Goal: Task Accomplishment & Management: Use online tool/utility

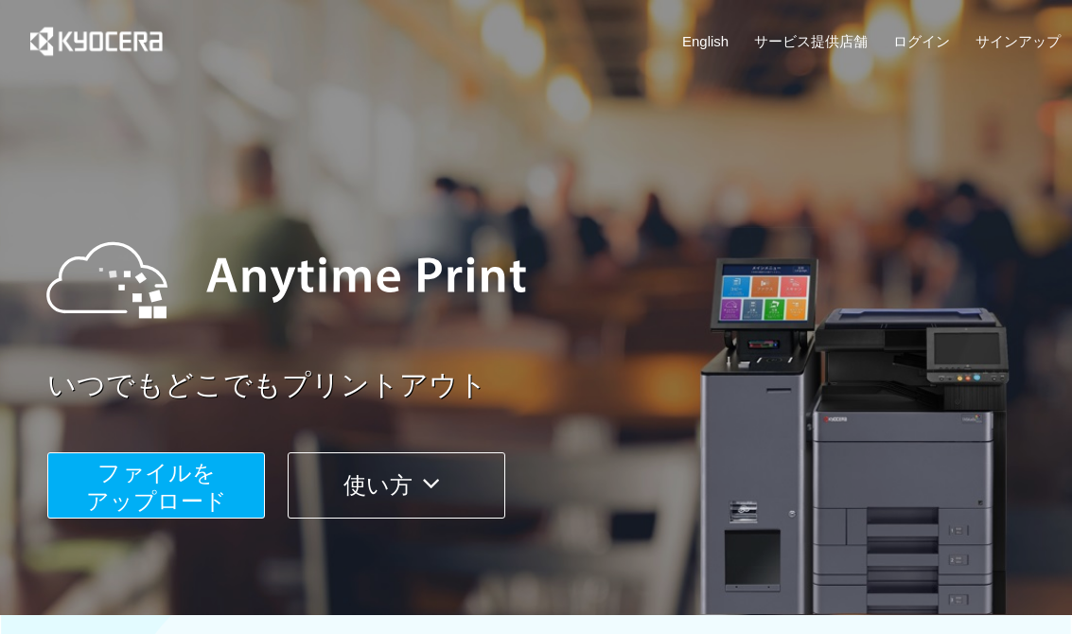
click at [153, 479] on span "ファイルを ​​アップロード" at bounding box center [156, 487] width 141 height 54
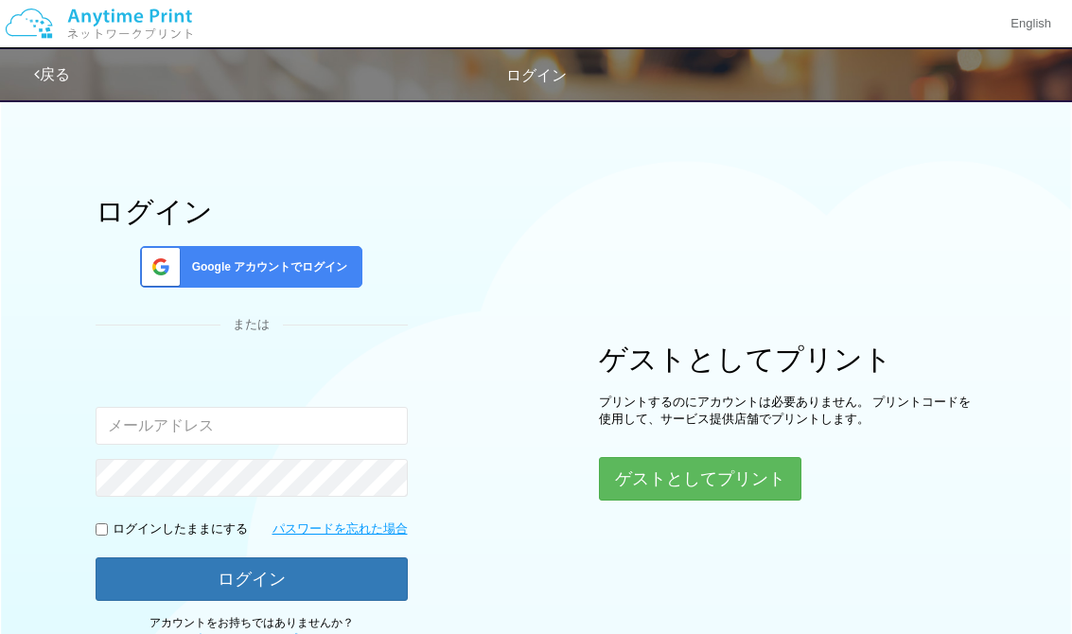
click at [748, 484] on button "ゲストとしてプリント" at bounding box center [700, 479] width 203 height 44
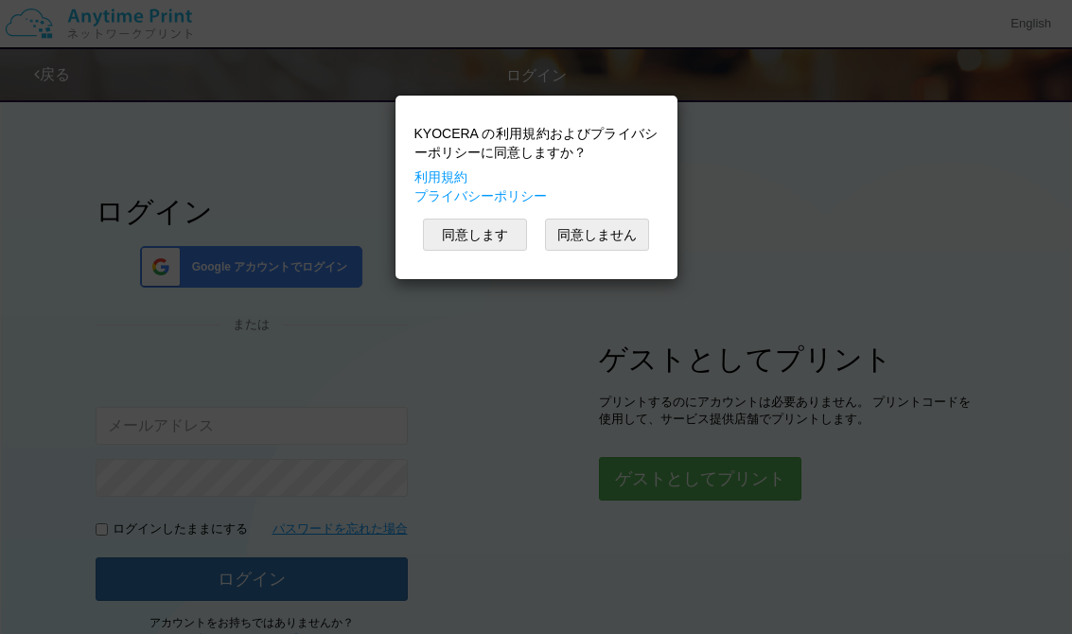
click at [499, 227] on button "同意します" at bounding box center [475, 235] width 104 height 32
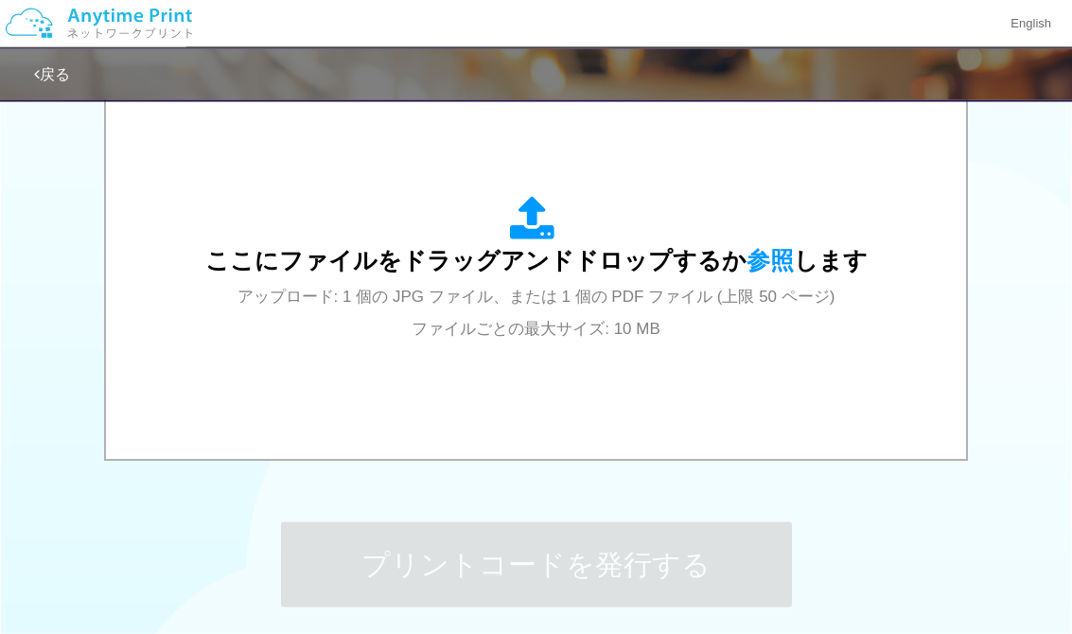
scroll to position [640, 0]
click at [768, 255] on span "参照" at bounding box center [770, 260] width 47 height 26
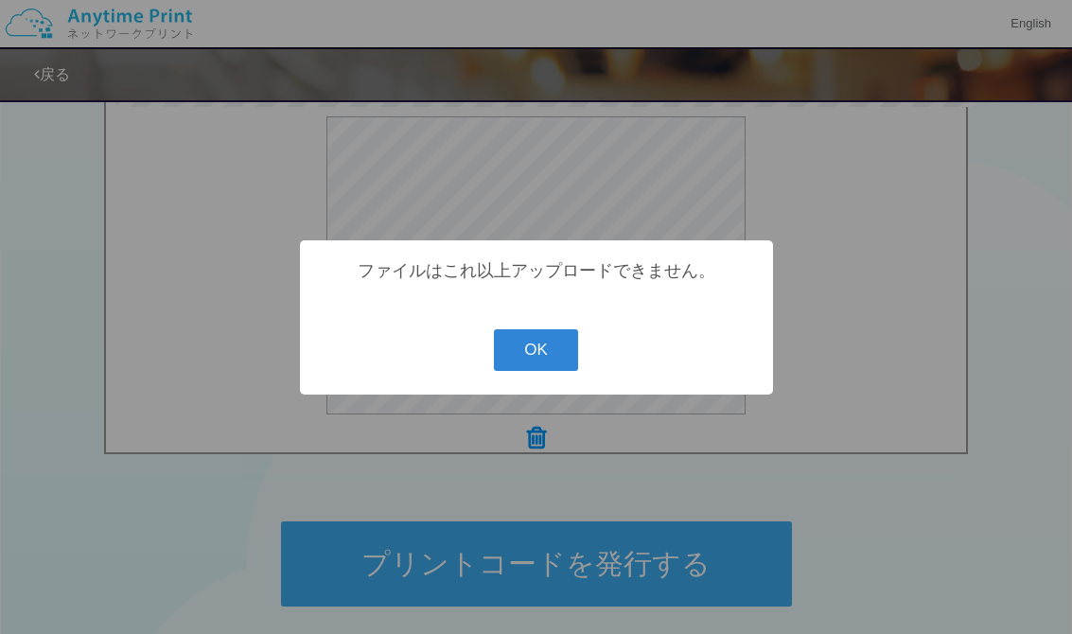
click at [536, 366] on button "OK" at bounding box center [536, 350] width 84 height 42
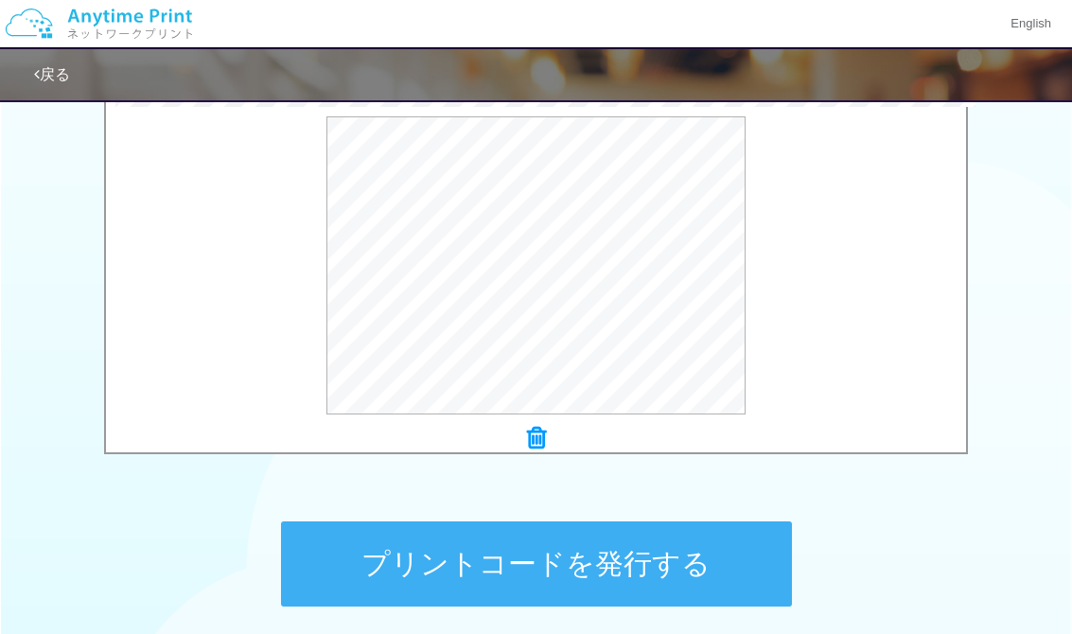
click at [43, 75] on link "戻る" at bounding box center [52, 74] width 36 height 16
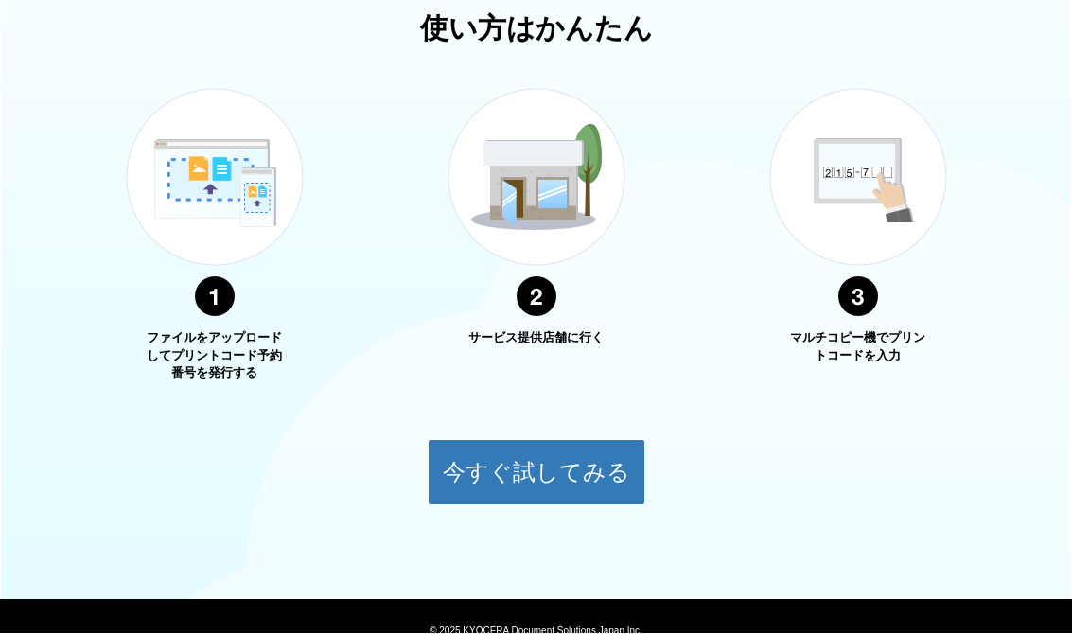
scroll to position [669, 0]
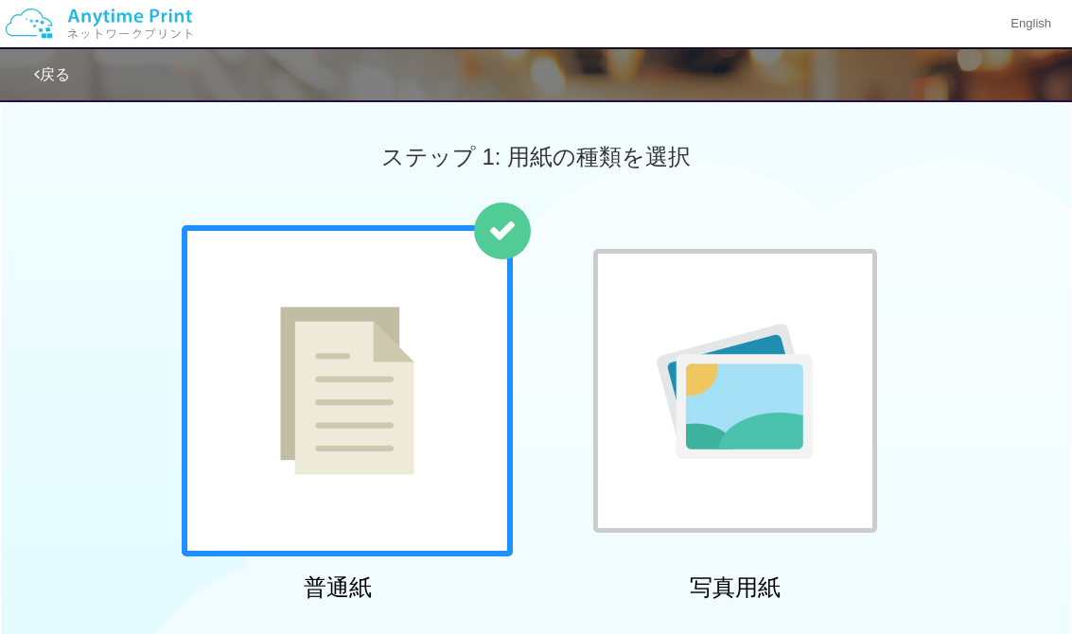
click at [93, 17] on img at bounding box center [99, 24] width 202 height 66
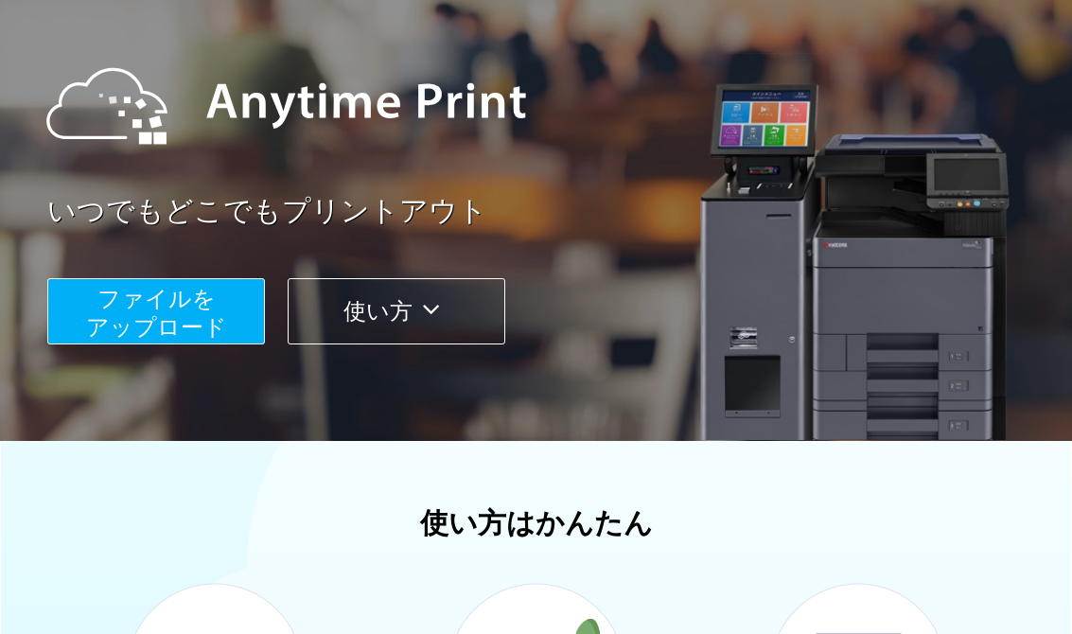
click at [160, 315] on span "ファイルを ​​アップロード" at bounding box center [156, 313] width 141 height 54
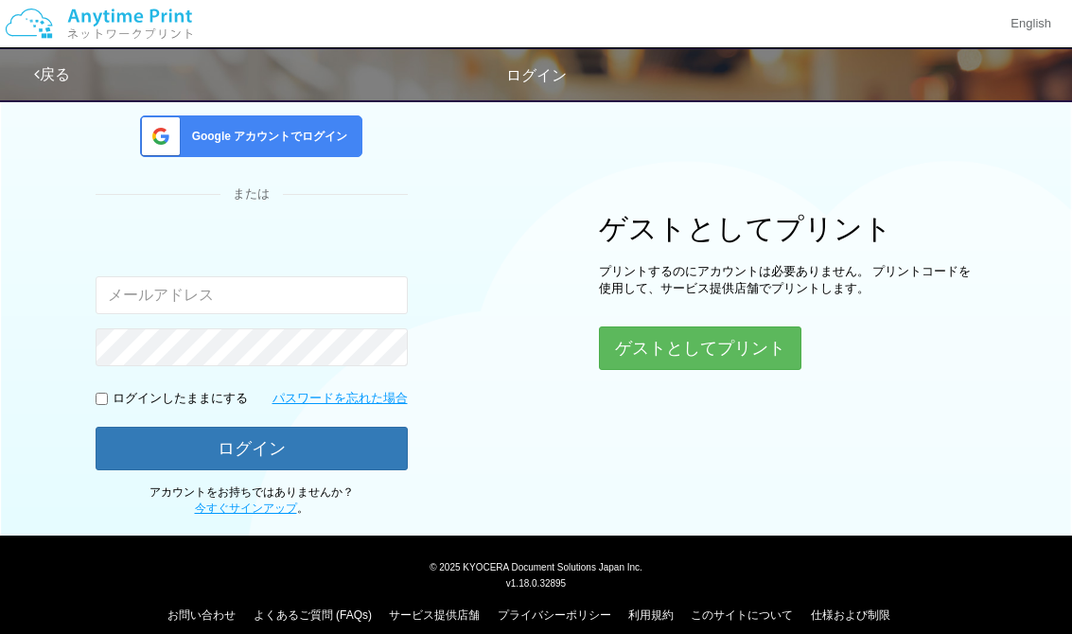
scroll to position [132, 0]
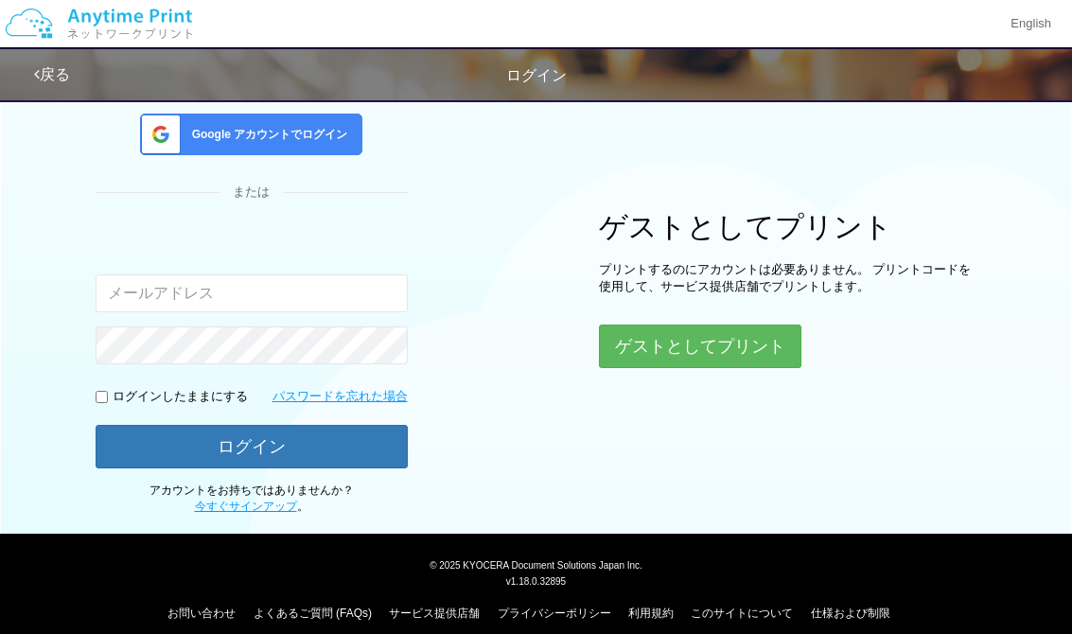
click at [737, 343] on button "ゲストとしてプリント" at bounding box center [700, 347] width 203 height 44
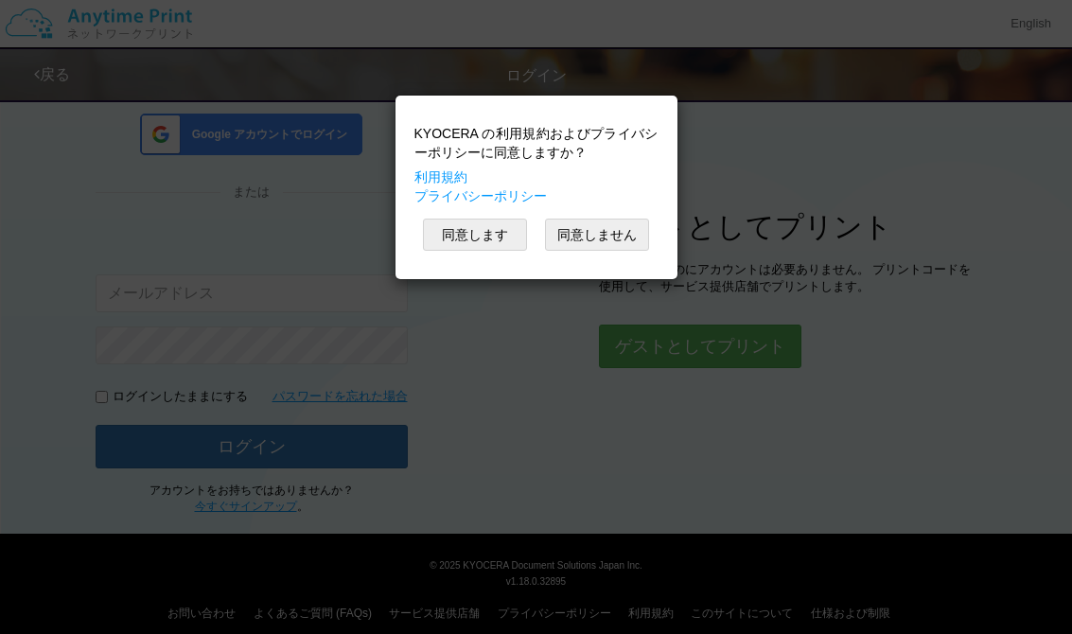
click at [462, 246] on button "同意します" at bounding box center [475, 235] width 104 height 32
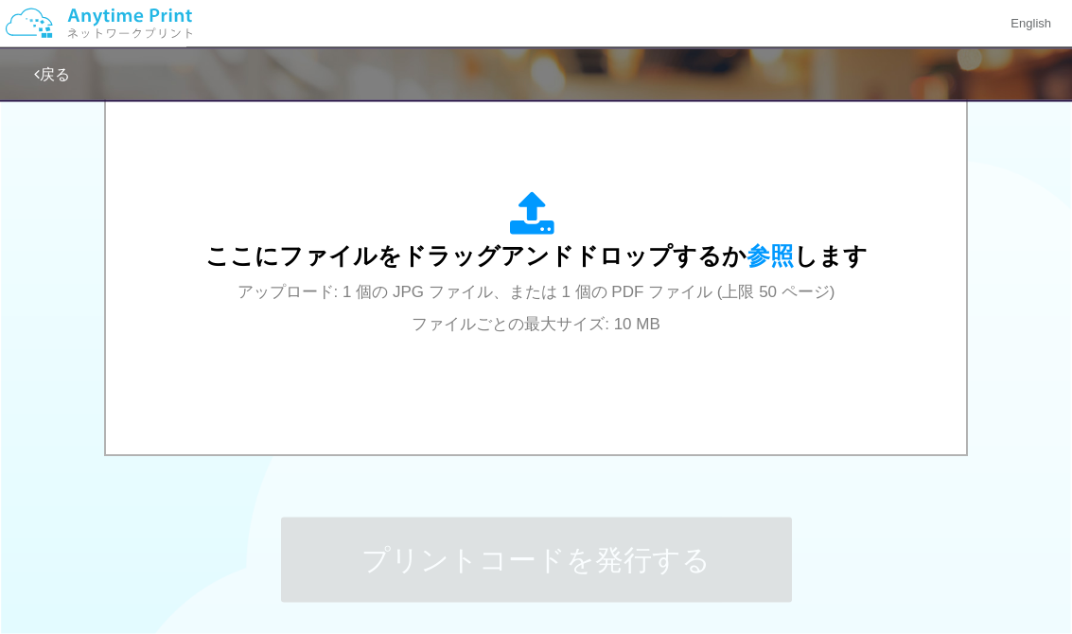
scroll to position [644, 0]
click at [769, 250] on span "参照" at bounding box center [770, 255] width 47 height 26
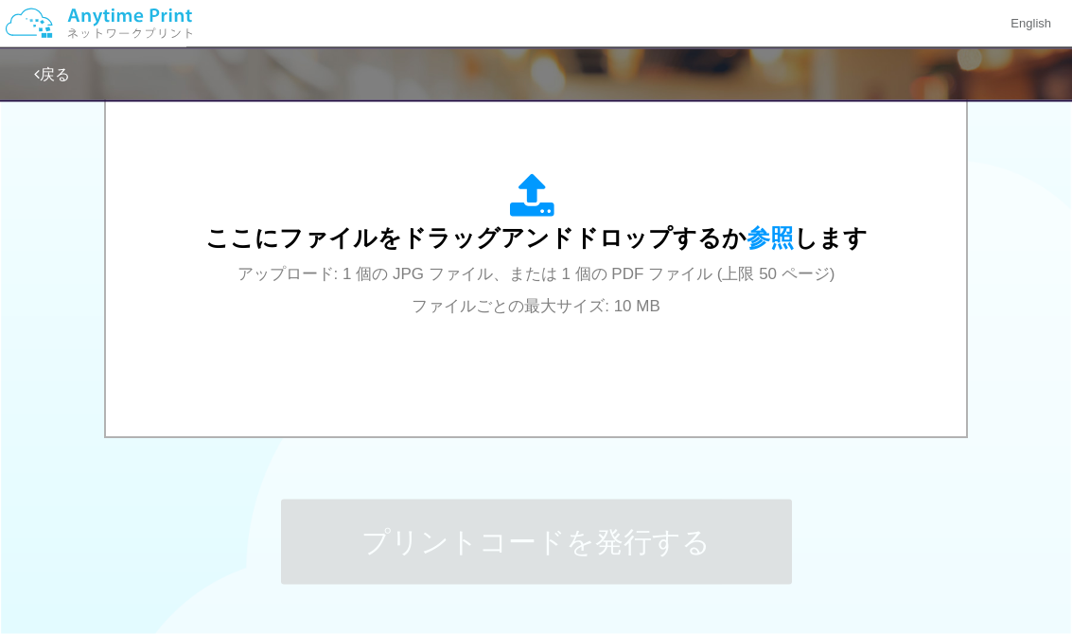
scroll to position [638, 0]
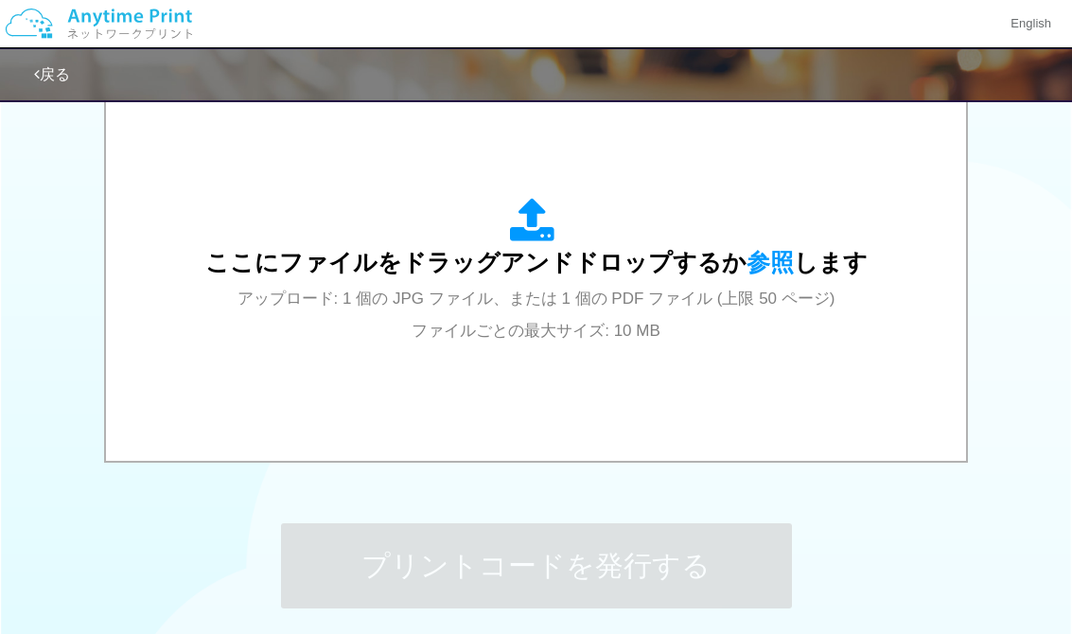
click at [771, 263] on span "参照" at bounding box center [770, 262] width 47 height 26
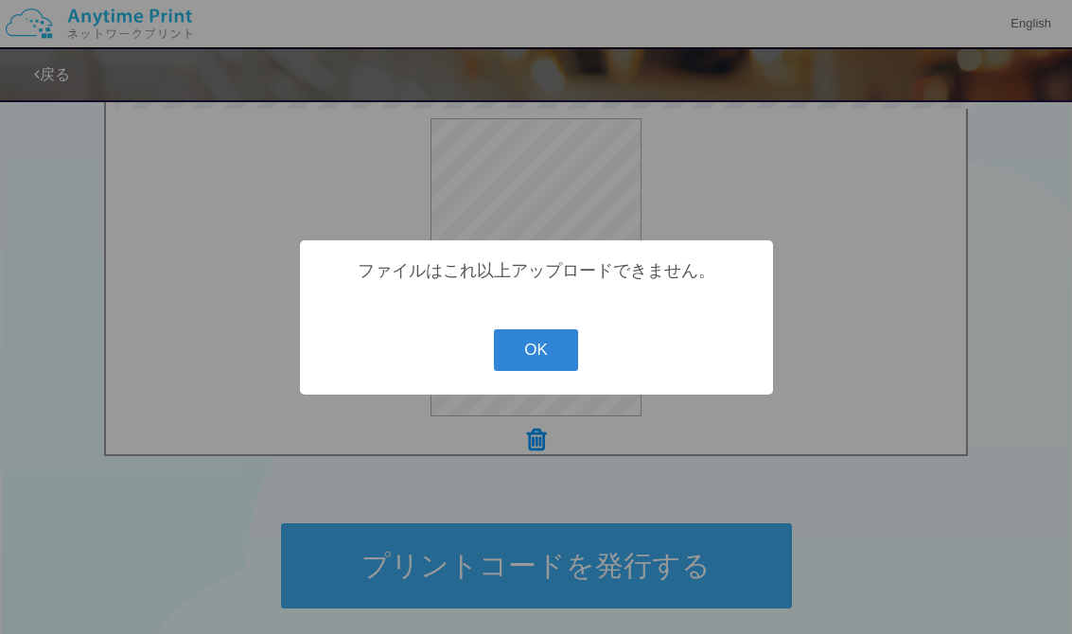
click at [548, 363] on button "OK" at bounding box center [536, 350] width 84 height 42
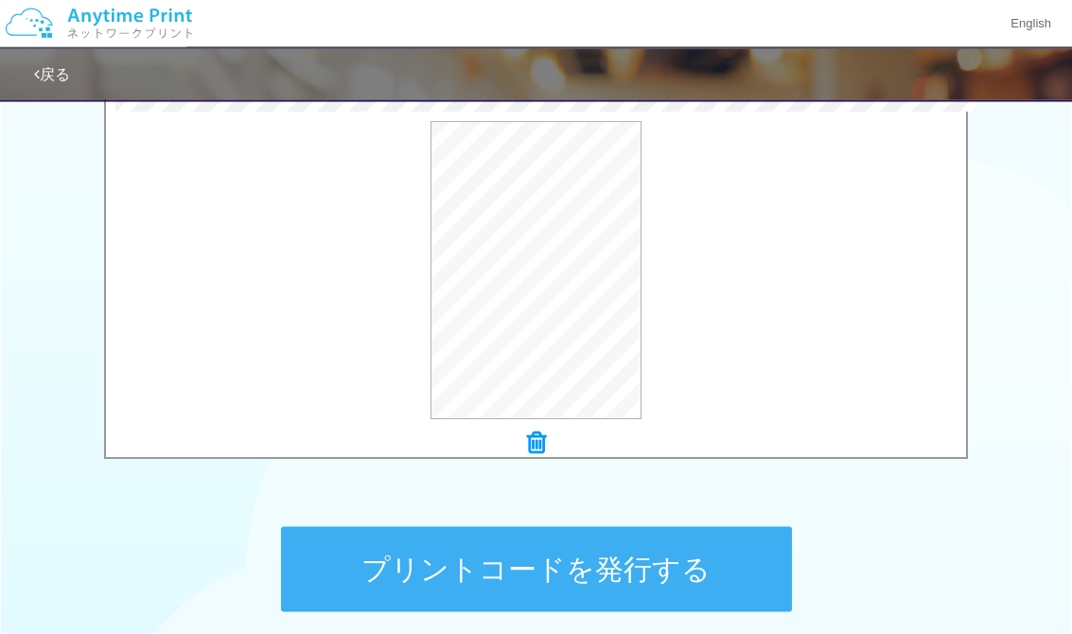
scroll to position [642, 0]
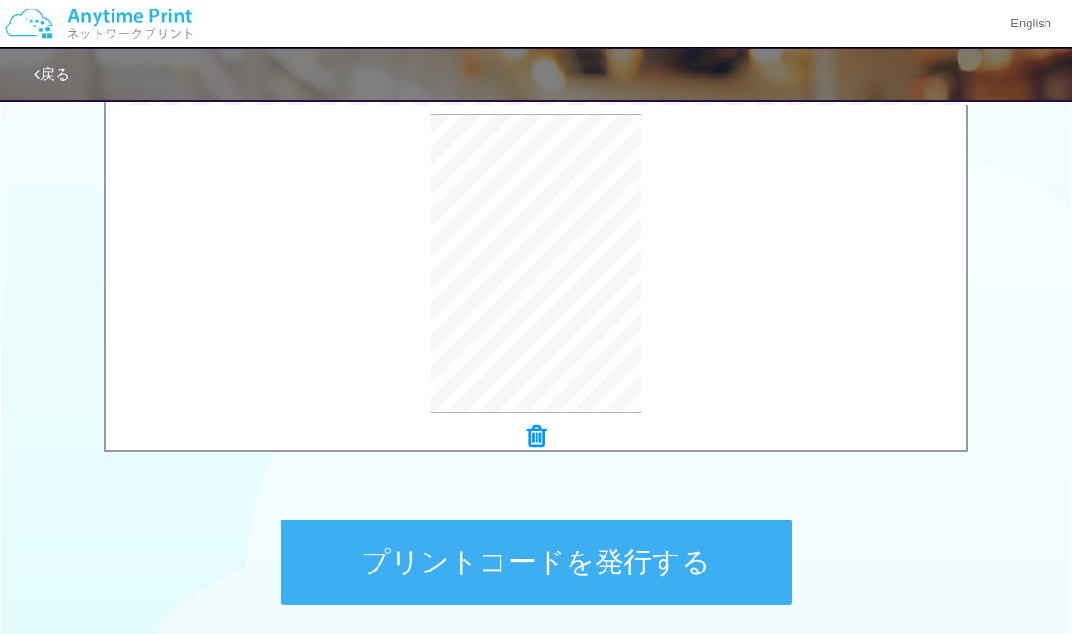
click at [0, 0] on button "プレビュー" at bounding box center [0, 0] width 0 height 0
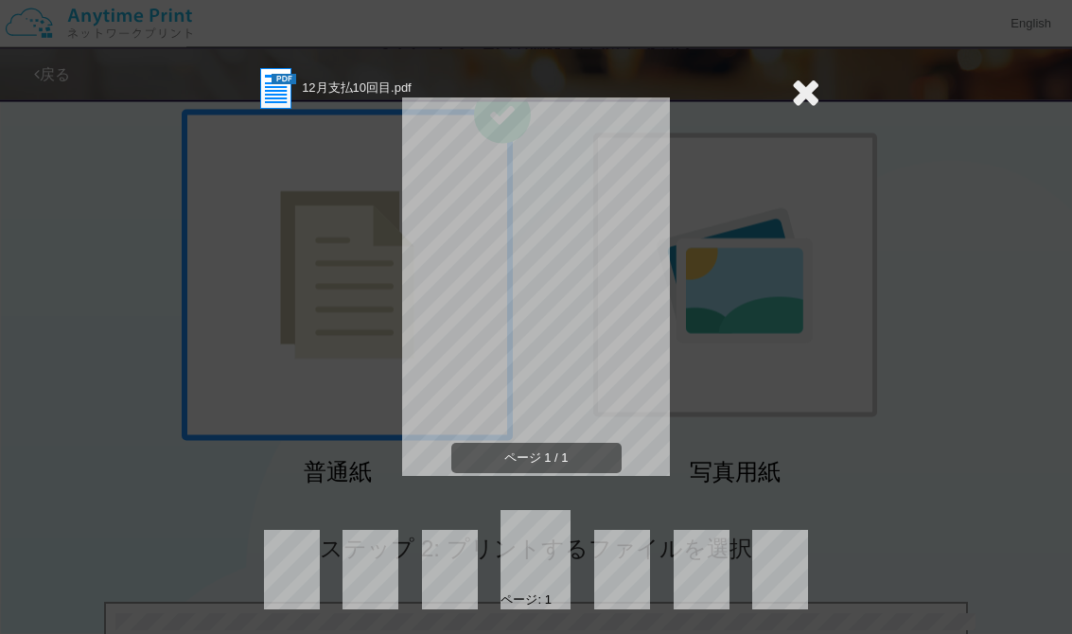
scroll to position [0, 0]
click at [817, 99] on icon at bounding box center [805, 93] width 29 height 38
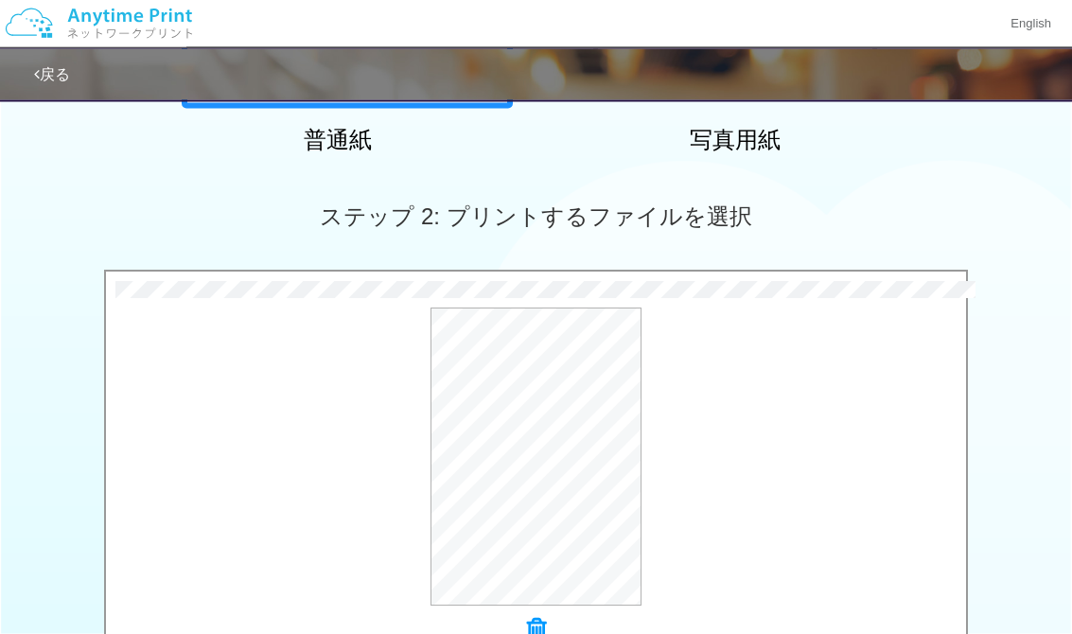
scroll to position [449, 0]
click at [0, 0] on button "プレビュー" at bounding box center [0, 0] width 0 height 0
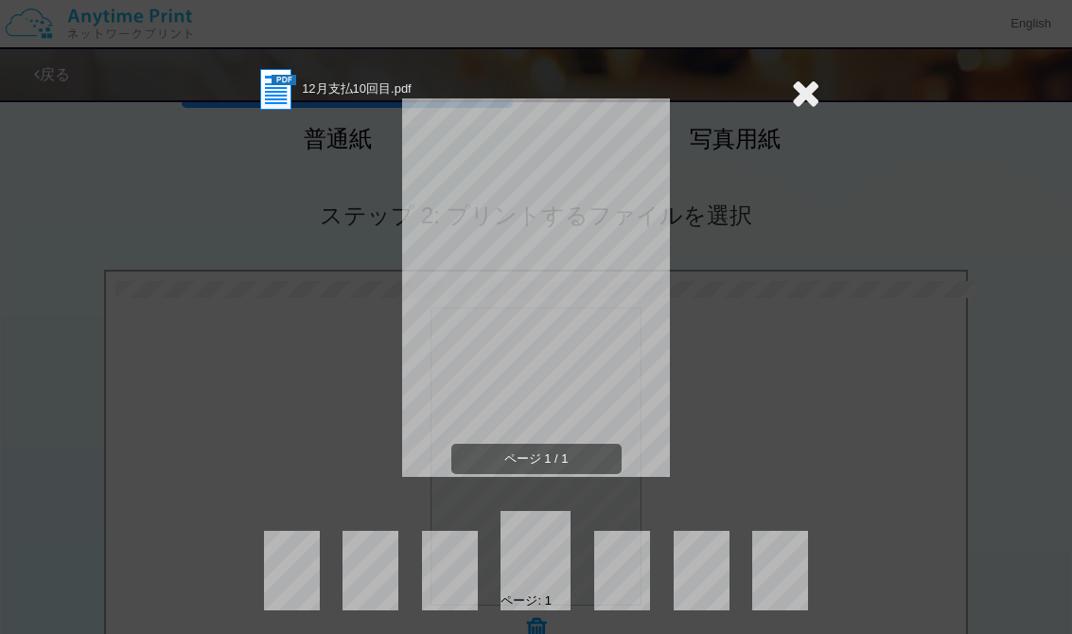
scroll to position [0, 0]
click at [326, 107] on div "12月支払10回目.pdf" at bounding box center [332, 89] width 159 height 46
click at [333, 112] on div "12月支払10回目.pdf" at bounding box center [332, 89] width 159 height 46
click at [813, 101] on icon at bounding box center [805, 93] width 29 height 38
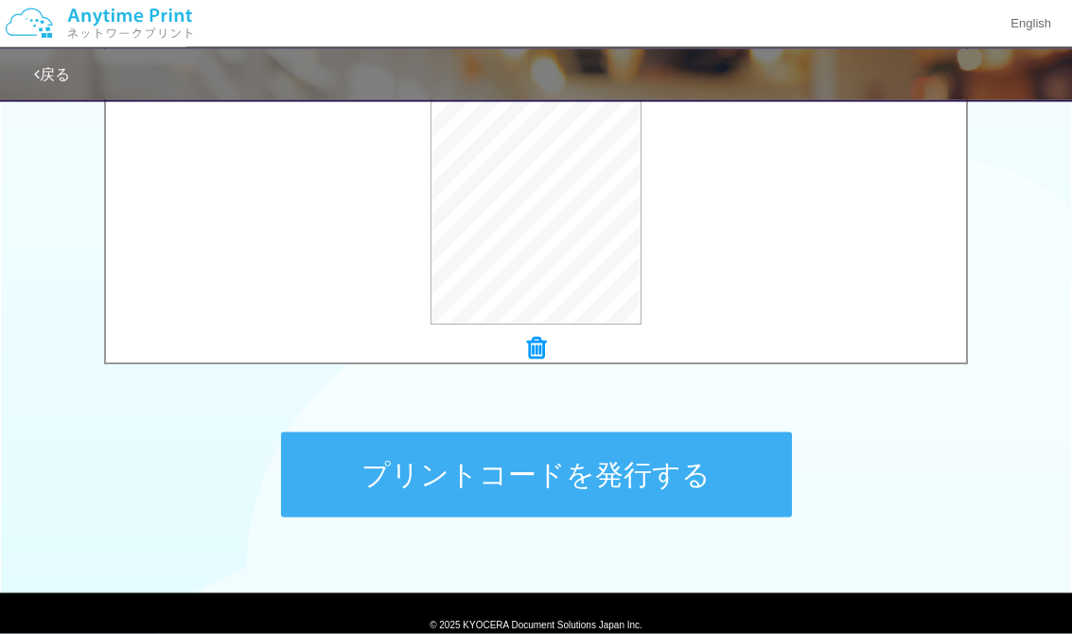
scroll to position [775, 0]
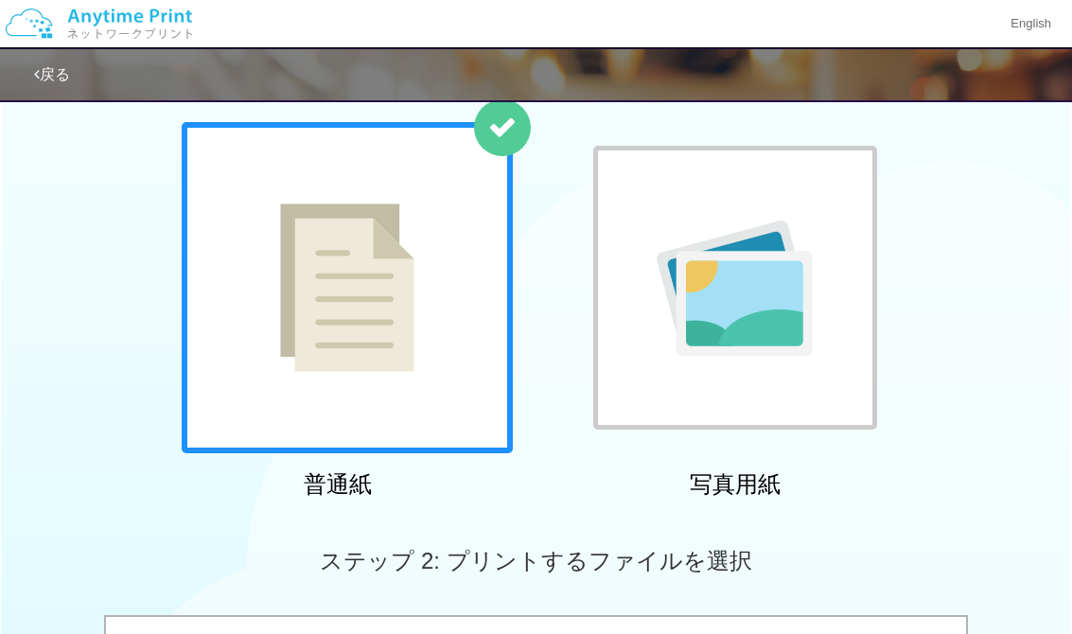
click at [258, 307] on div at bounding box center [347, 287] width 331 height 331
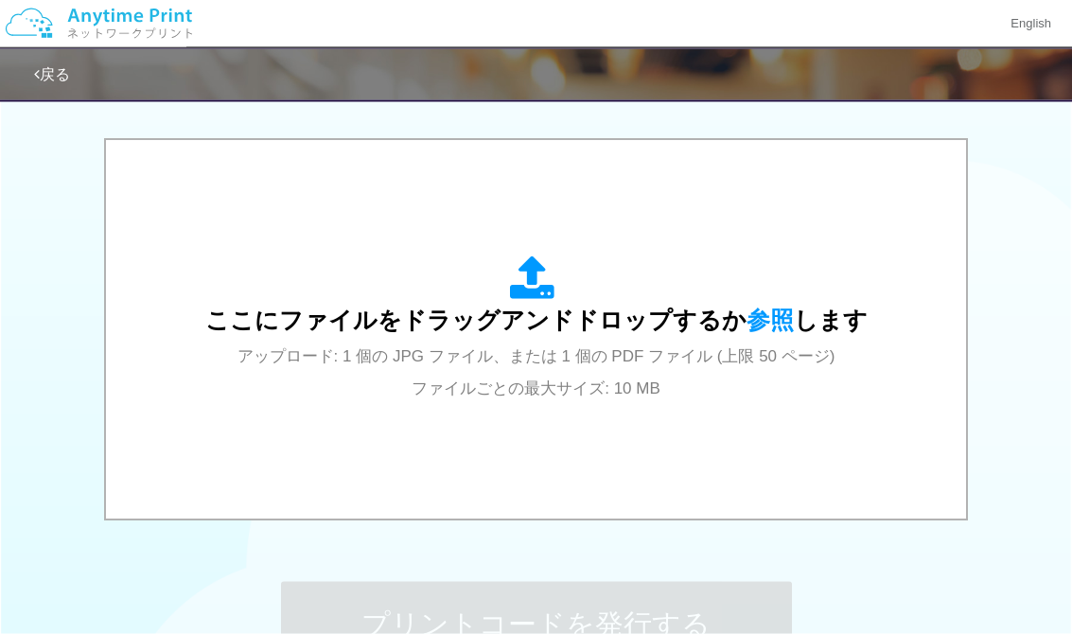
scroll to position [579, 0]
click at [758, 324] on span "参照" at bounding box center [770, 321] width 47 height 26
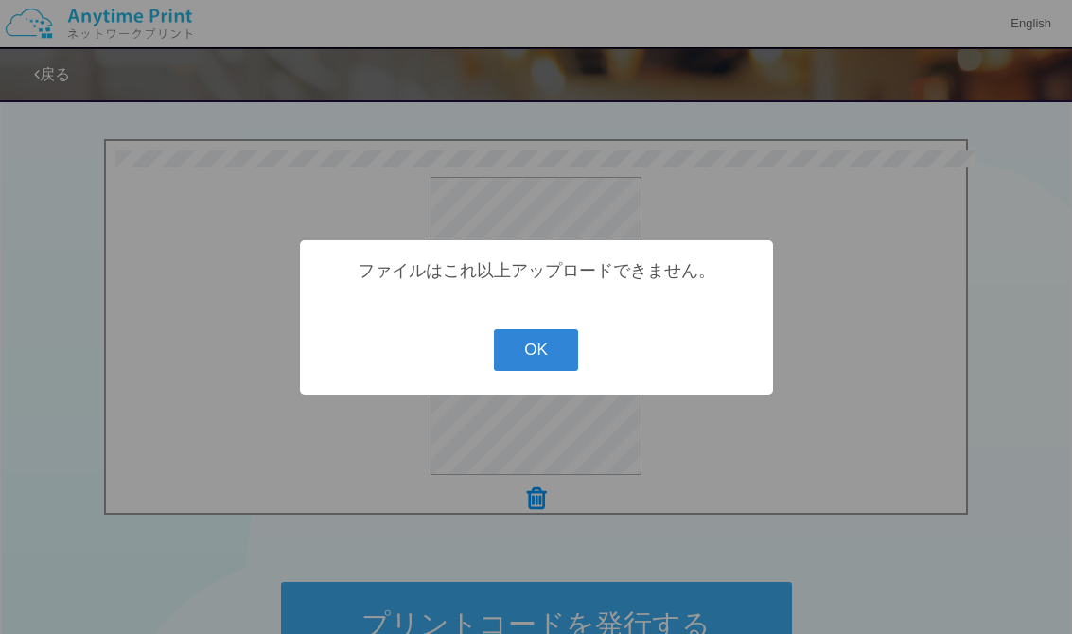
click at [557, 370] on button "OK" at bounding box center [536, 350] width 84 height 42
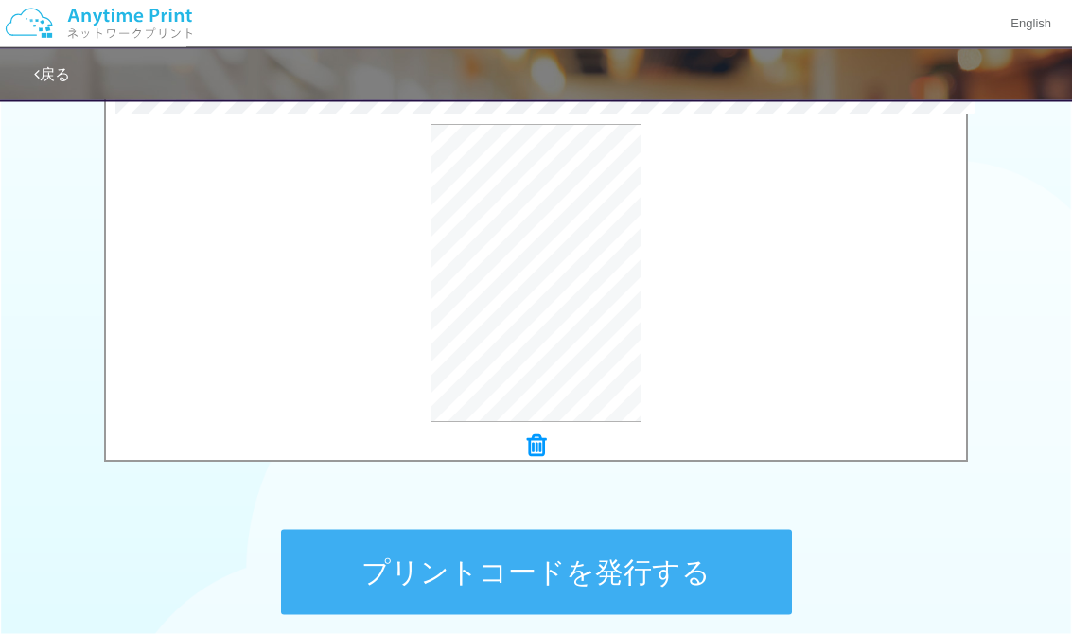
click at [0, 0] on button "プレビュー" at bounding box center [0, 0] width 0 height 0
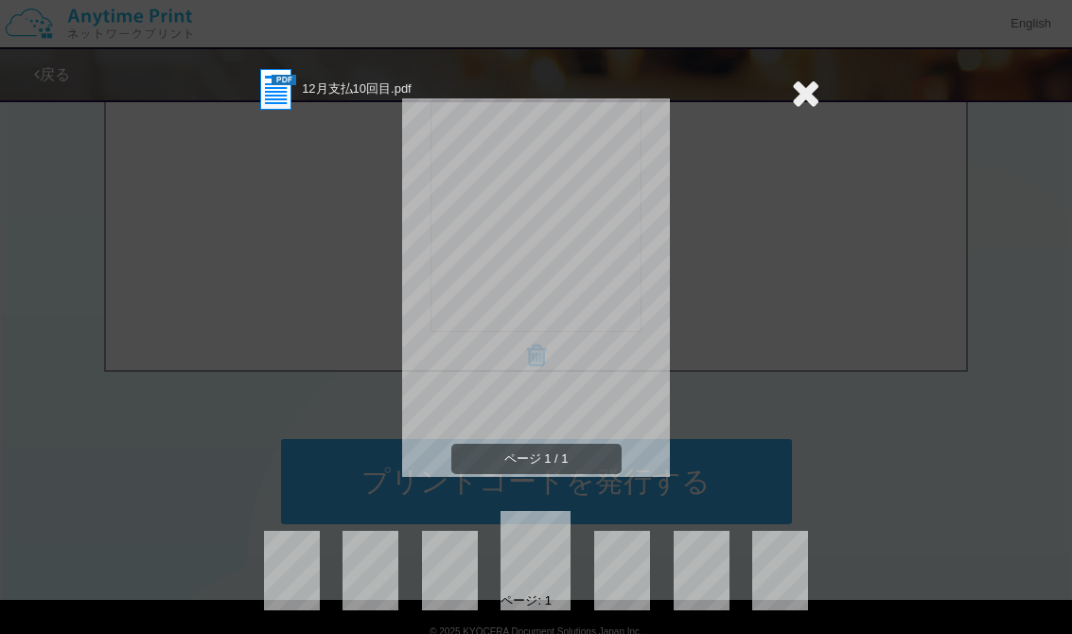
scroll to position [775, 0]
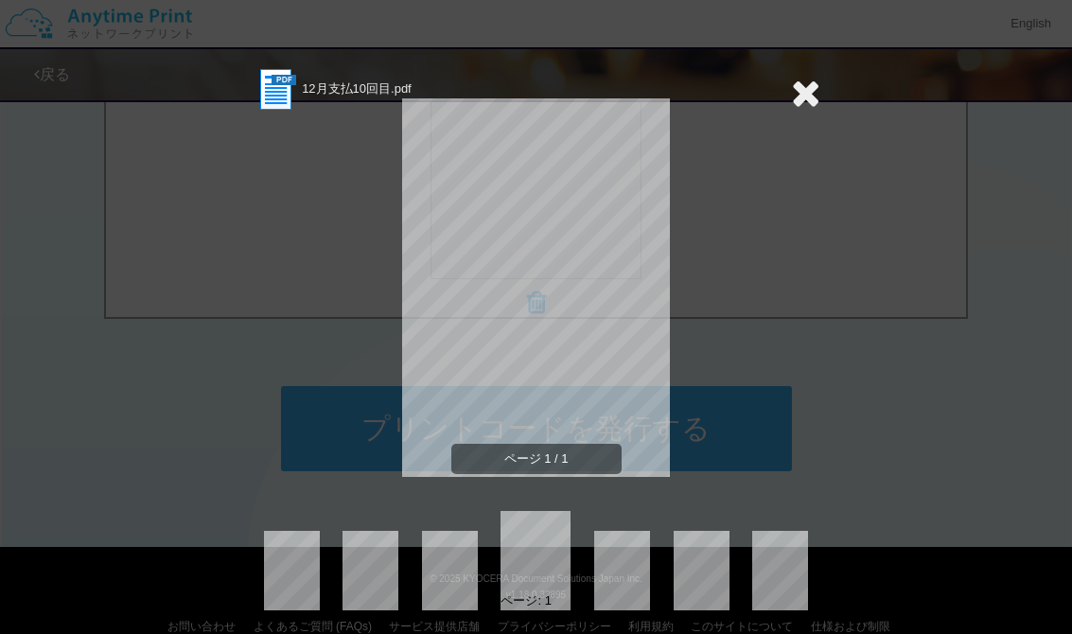
click at [810, 104] on icon at bounding box center [805, 93] width 29 height 38
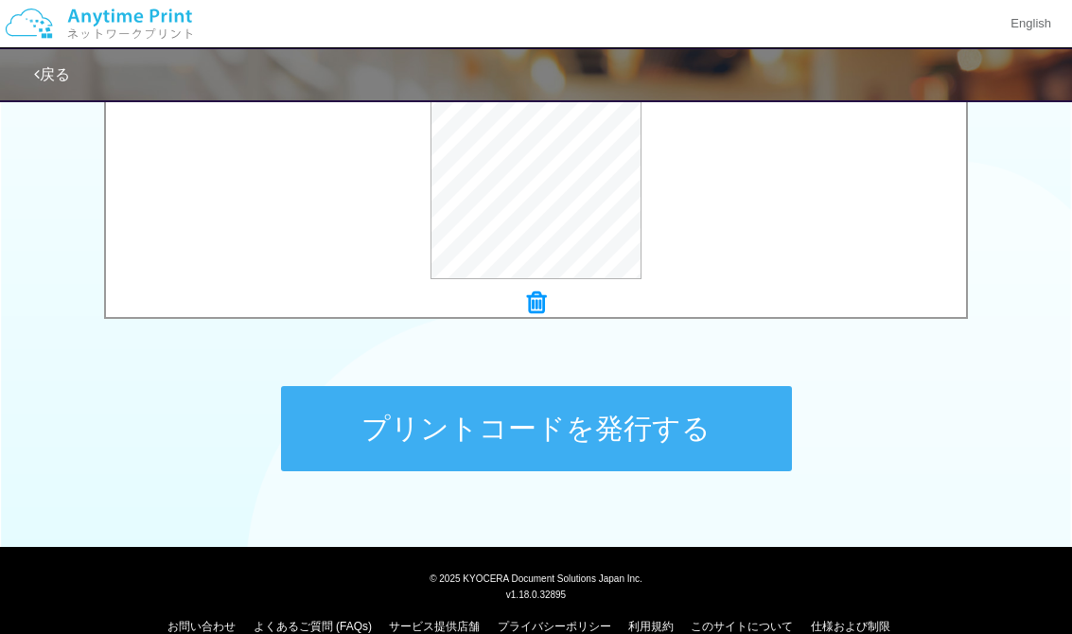
click at [662, 435] on button "プリントコードを発行する" at bounding box center [536, 428] width 511 height 85
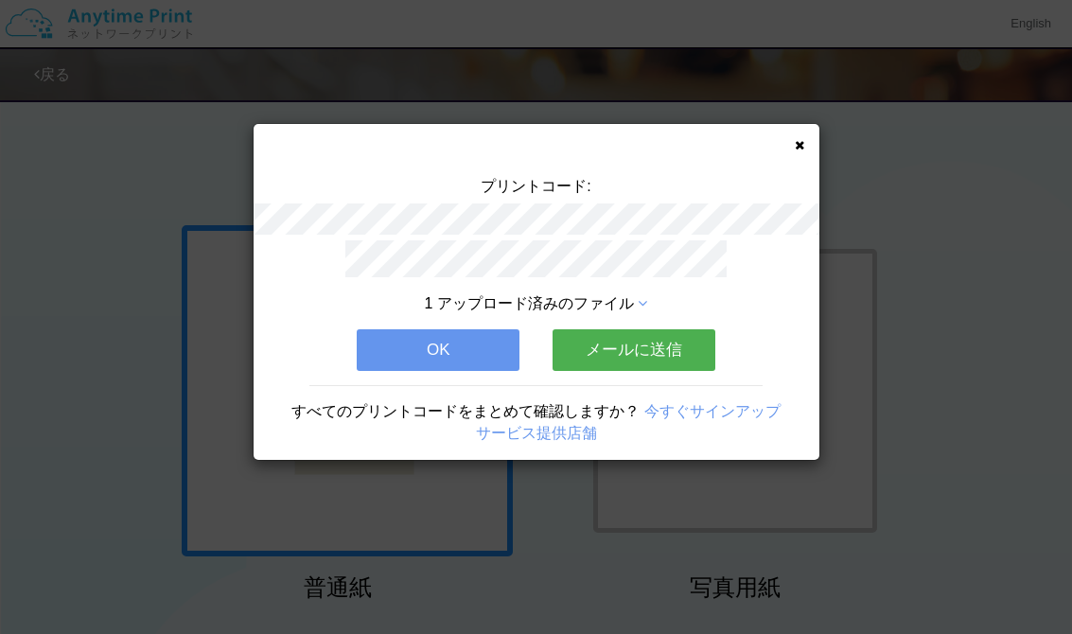
click at [644, 344] on button "メールに送信" at bounding box center [634, 350] width 163 height 42
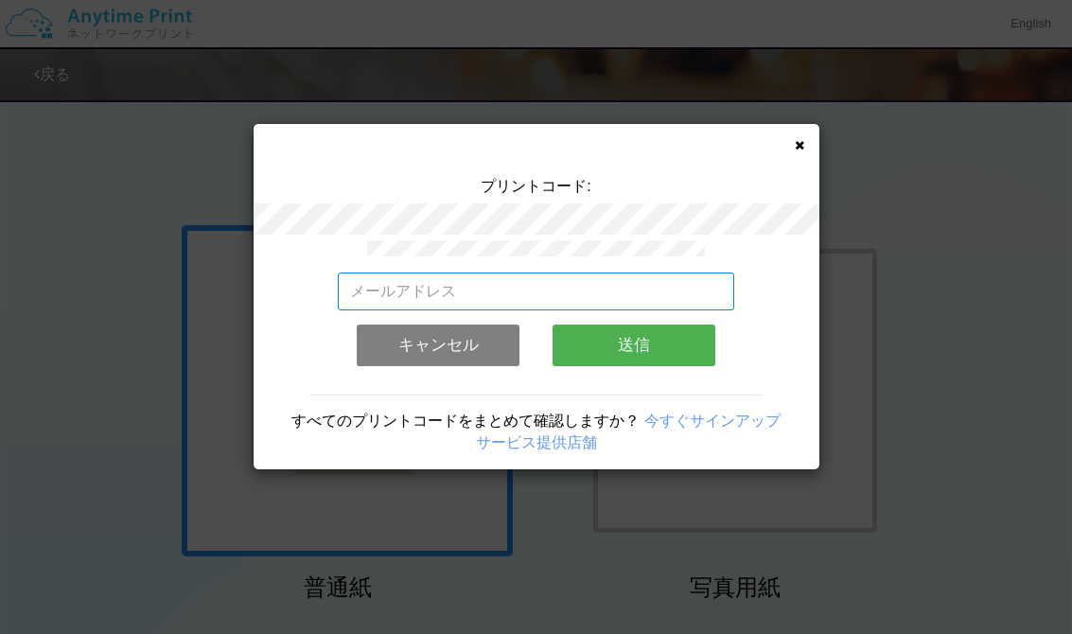
click at [691, 287] on input "email" at bounding box center [536, 292] width 396 height 38
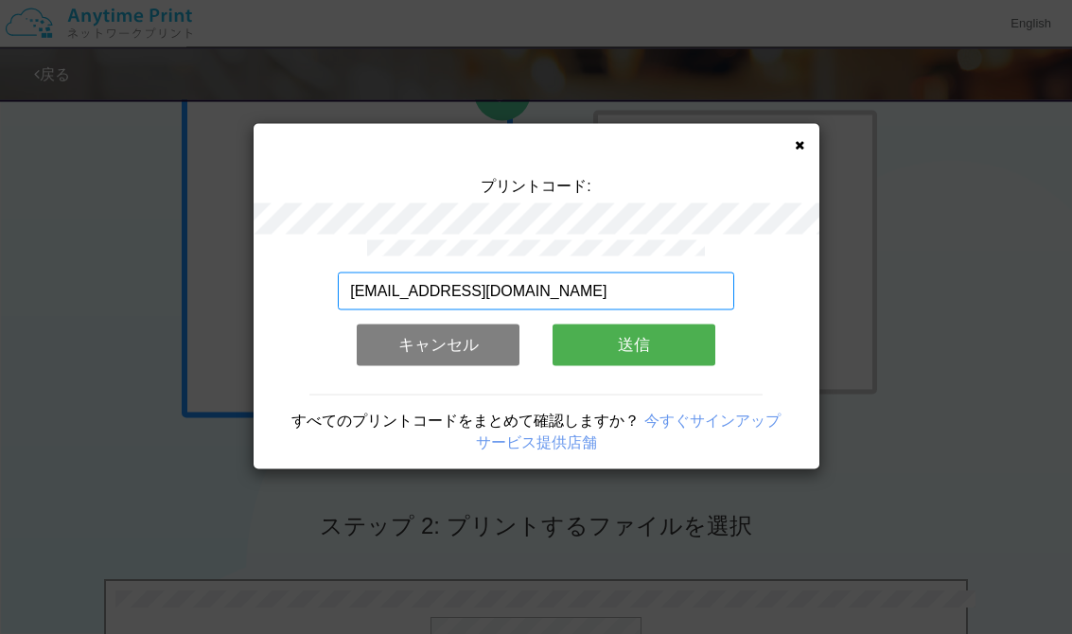
scroll to position [142, 0]
type input "[EMAIL_ADDRESS][DOMAIN_NAME]"
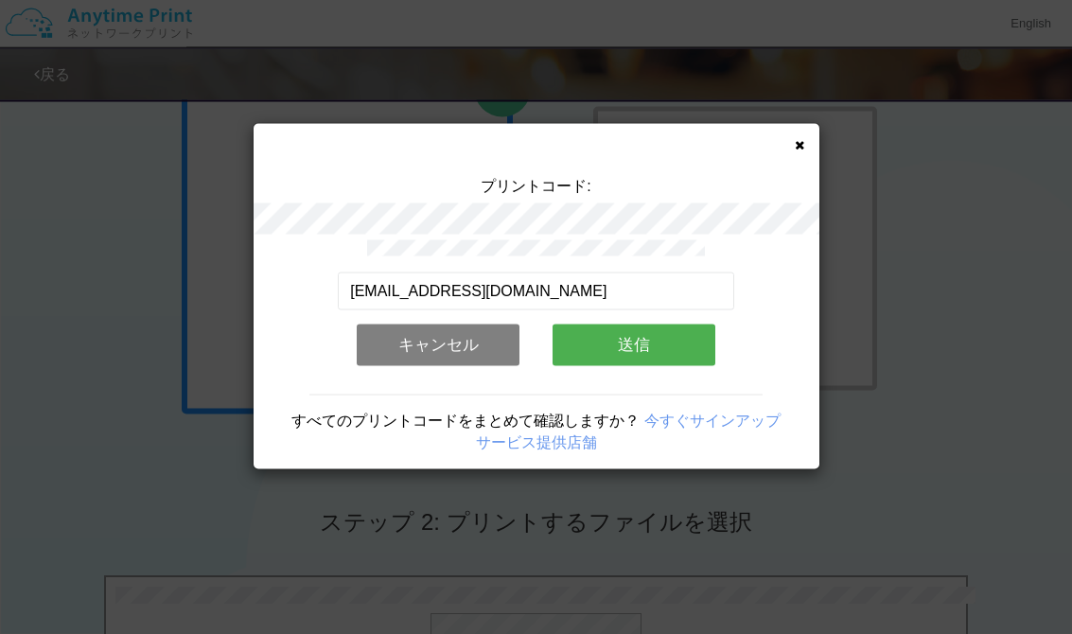
click at [650, 344] on button "送信" at bounding box center [634, 346] width 163 height 42
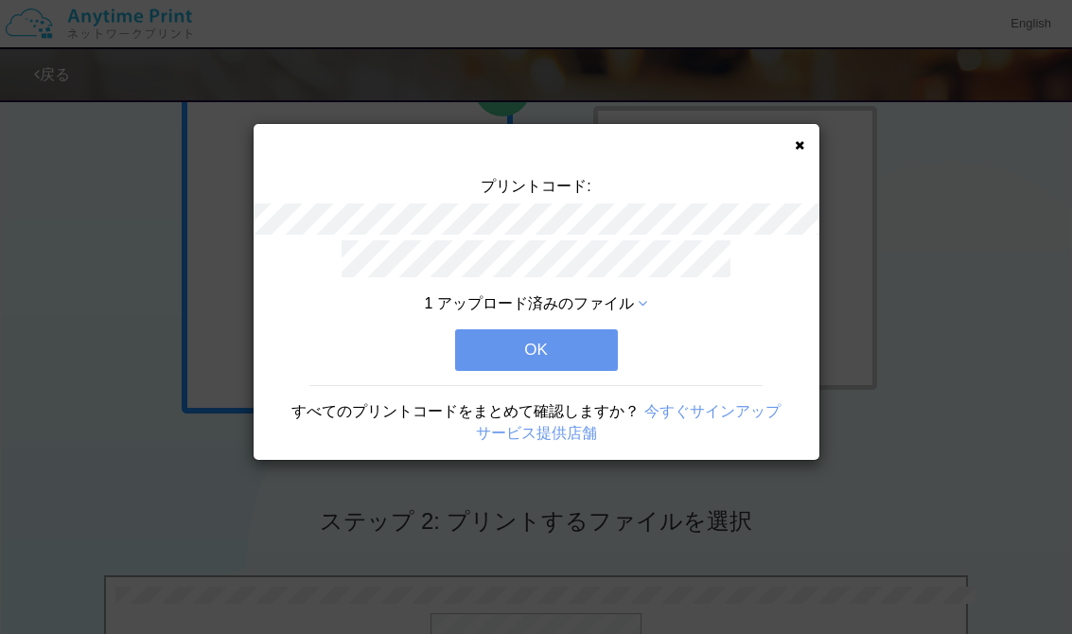
click at [644, 305] on icon at bounding box center [642, 303] width 9 height 15
